Goal: Find specific page/section: Find specific page/section

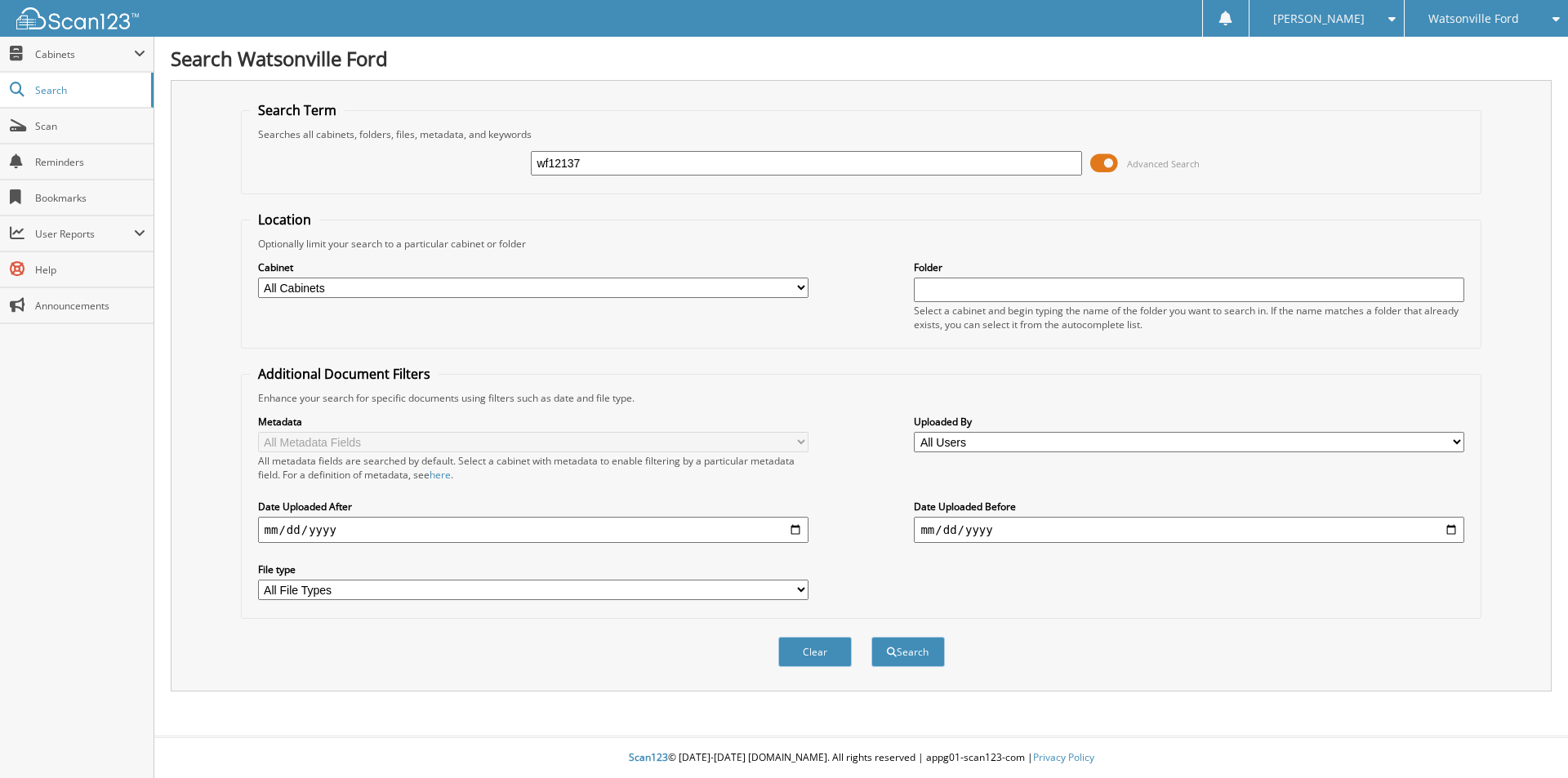
type input "wf12137"
click at [872, 637] on button "Search" at bounding box center [908, 651] width 73 height 30
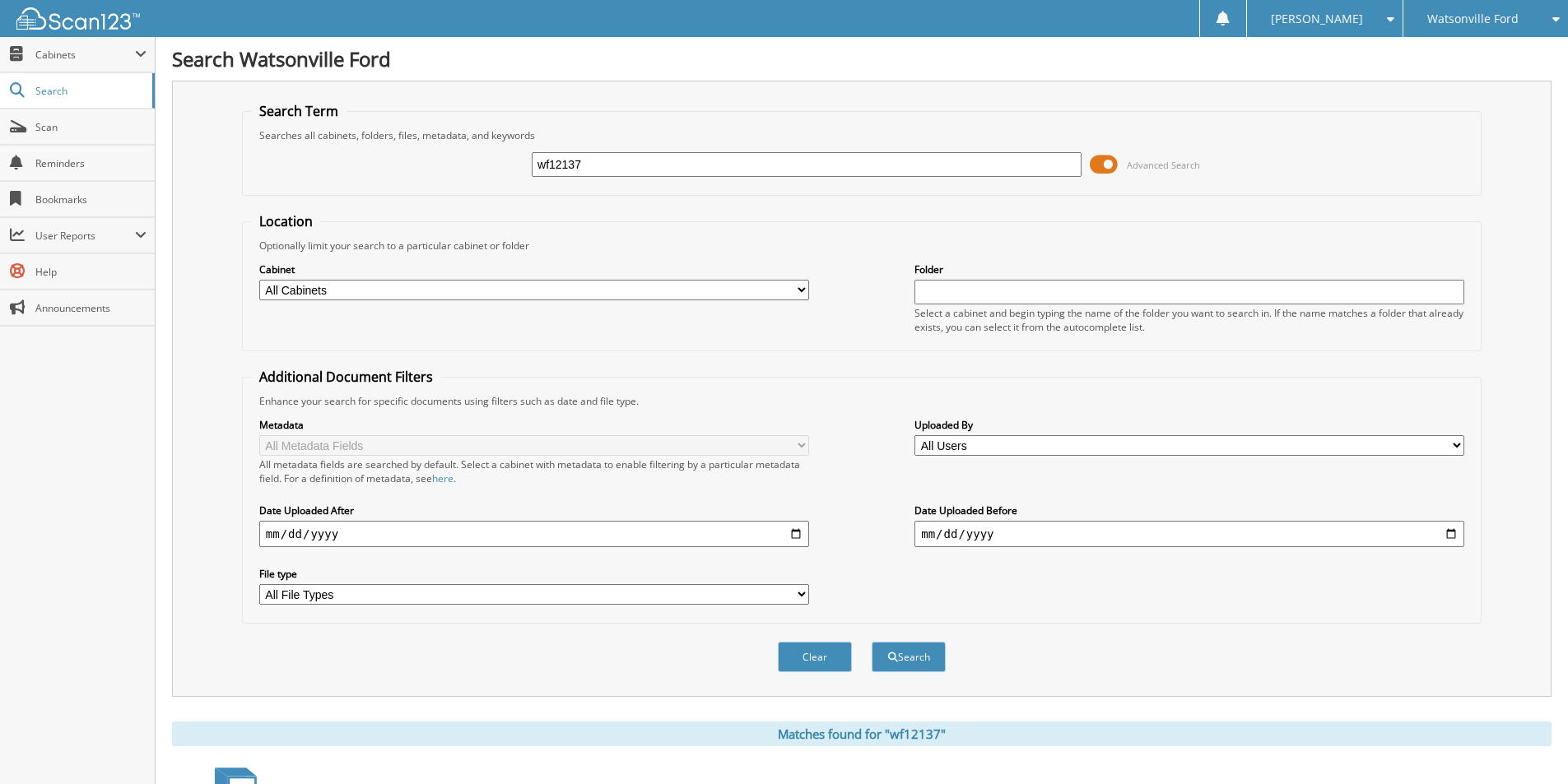
scroll to position [342, 0]
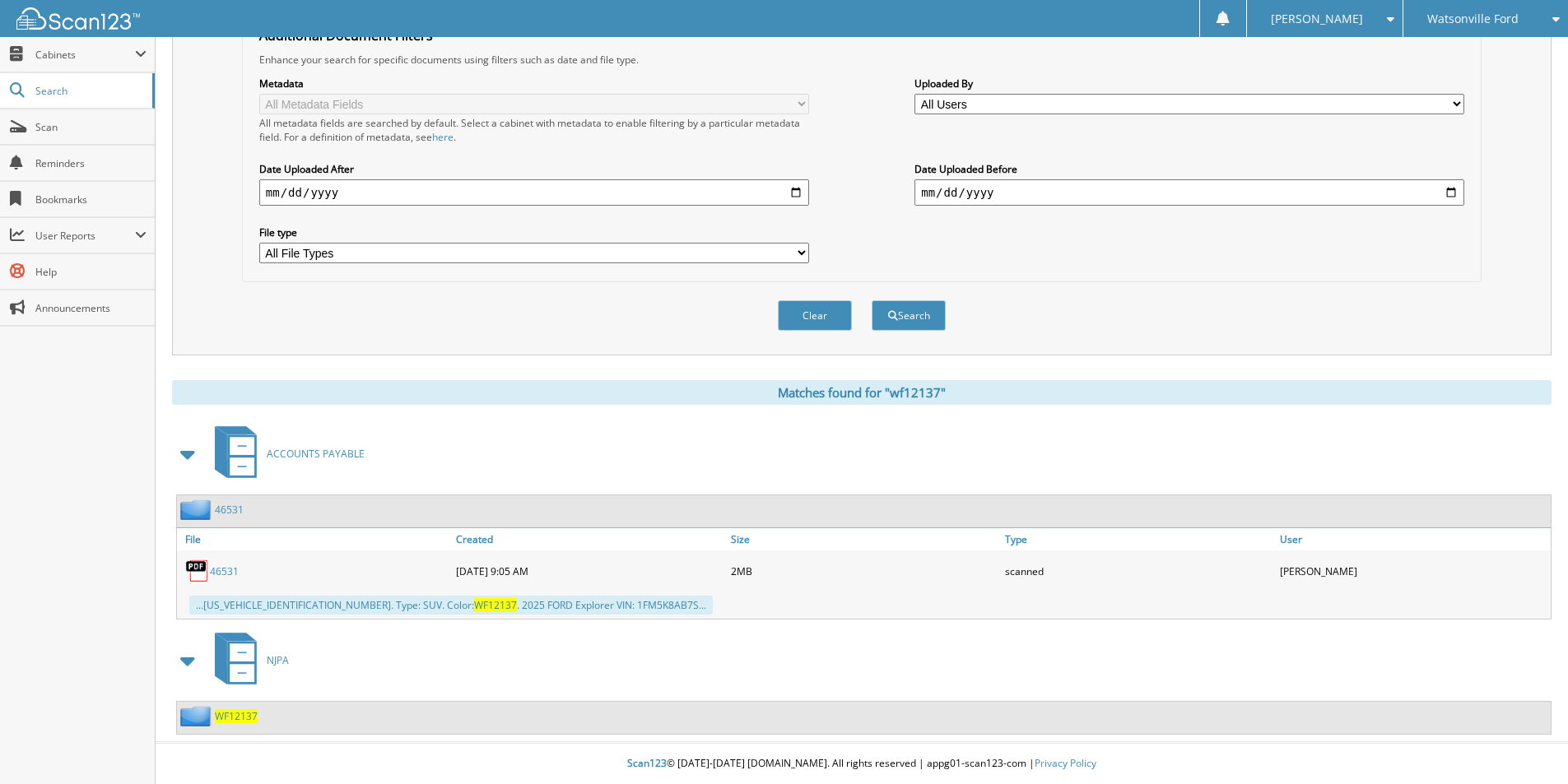
click at [188, 663] on span at bounding box center [188, 660] width 23 height 30
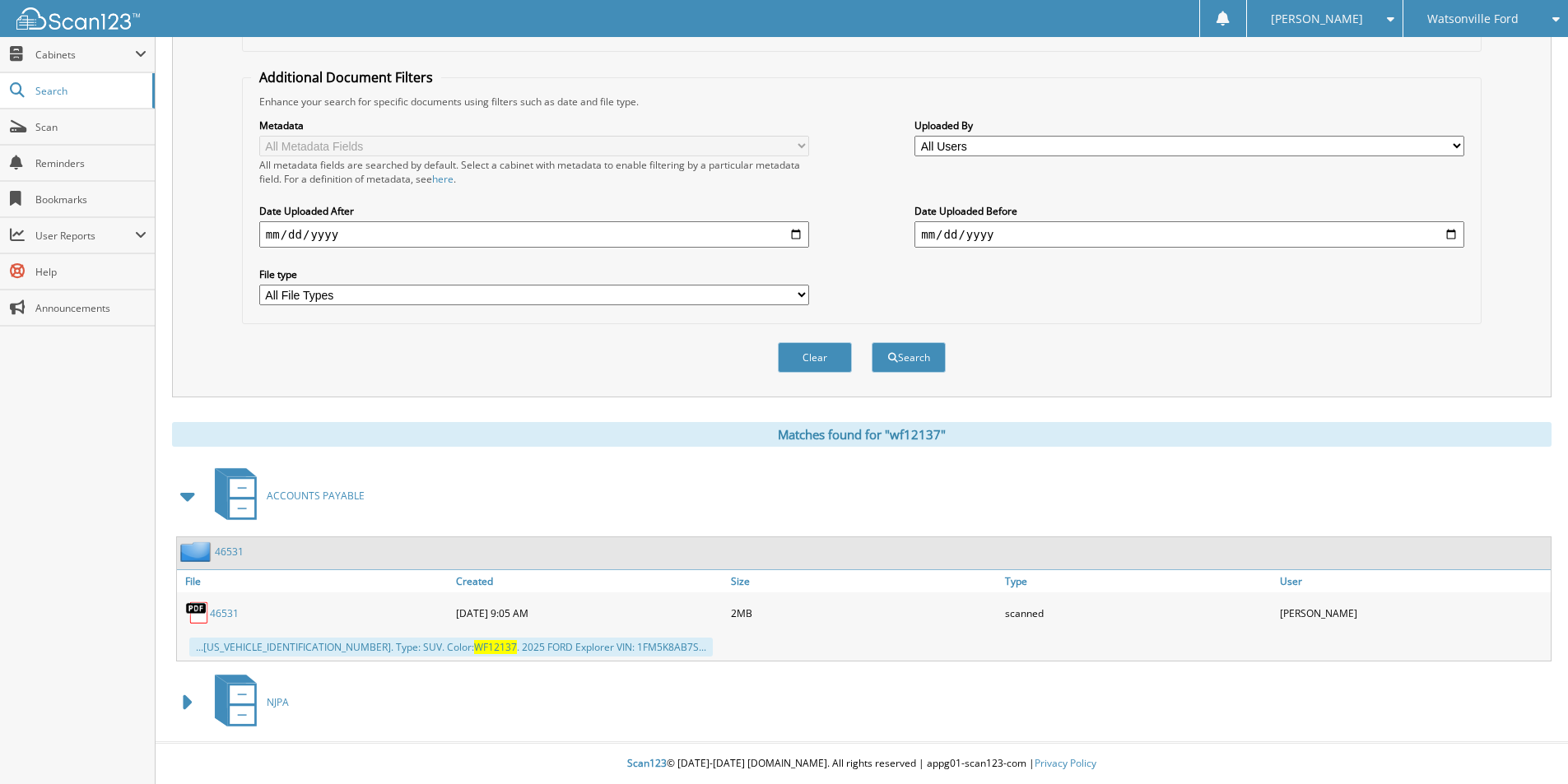
click at [192, 505] on span at bounding box center [188, 496] width 23 height 30
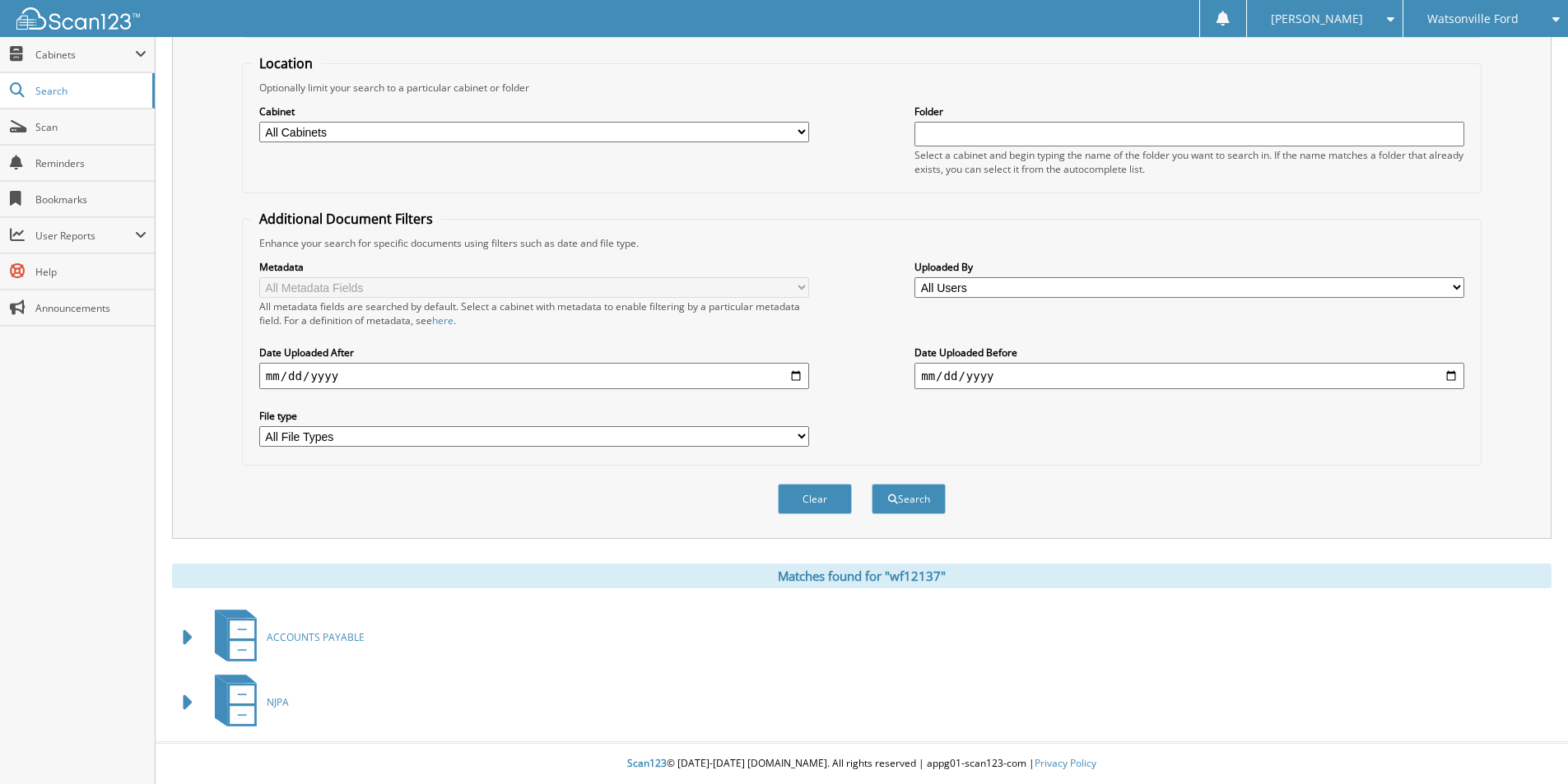
click at [190, 702] on span at bounding box center [188, 703] width 23 height 30
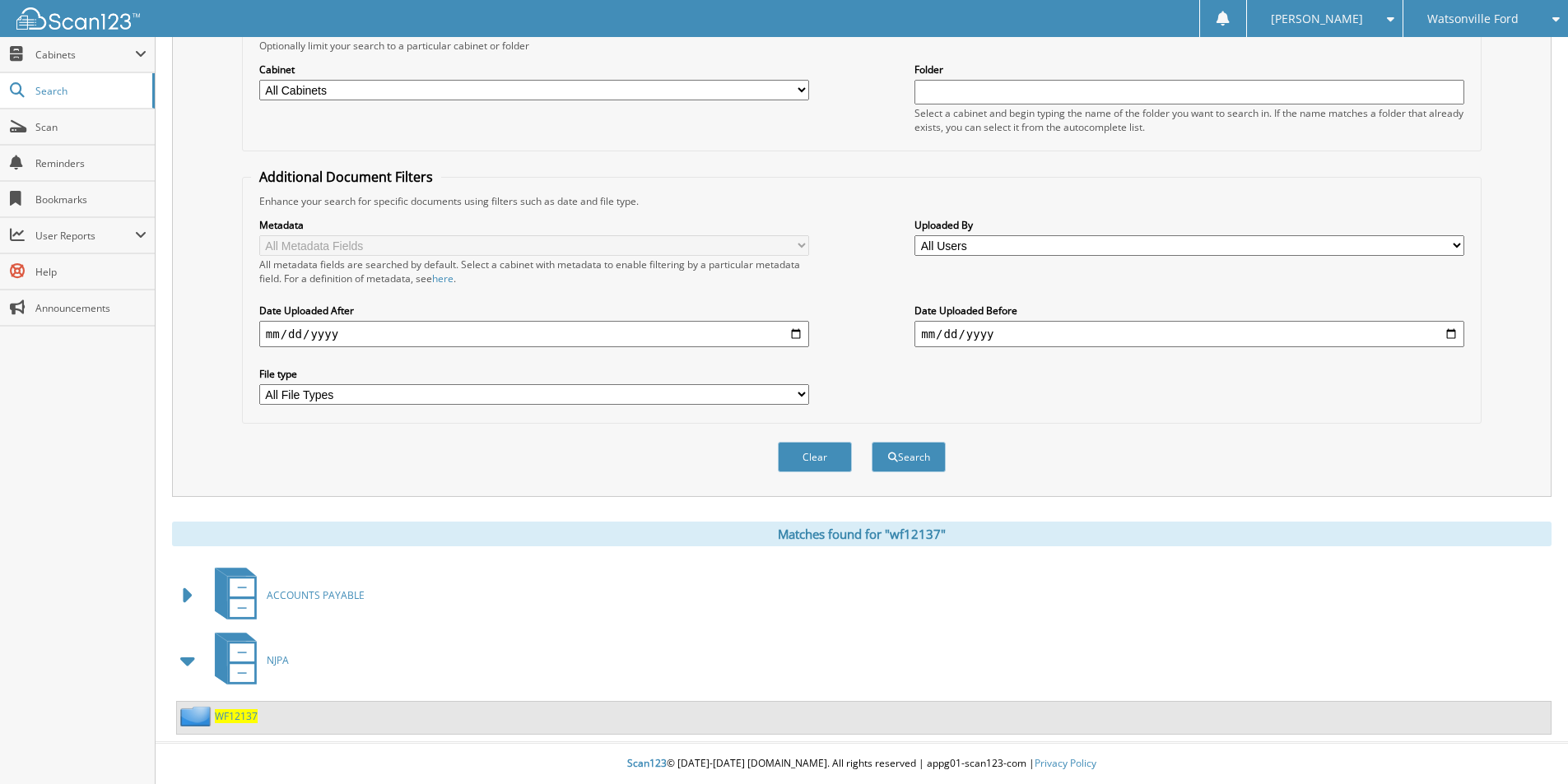
click at [196, 721] on img at bounding box center [197, 716] width 34 height 21
click at [238, 717] on span "WF12137" at bounding box center [236, 716] width 43 height 14
